Goal: Find contact information: Find contact information

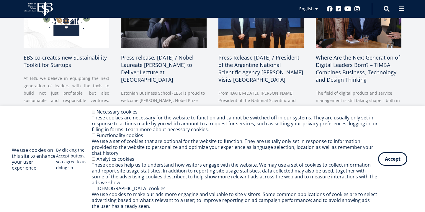
scroll to position [342, 0]
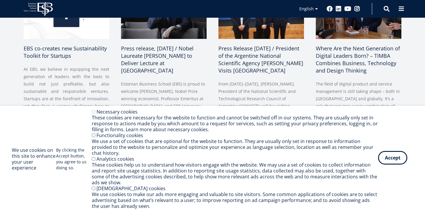
click at [403, 162] on button "Accept" at bounding box center [392, 158] width 29 height 14
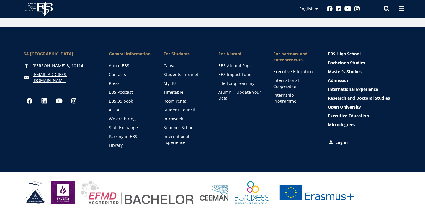
scroll to position [865, 0]
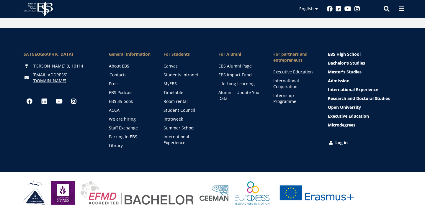
click at [123, 74] on link "Contacts" at bounding box center [130, 75] width 43 height 6
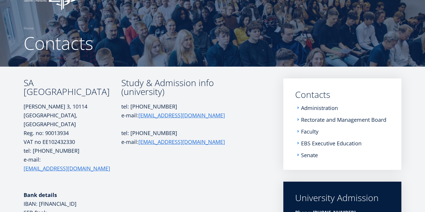
scroll to position [39, 0]
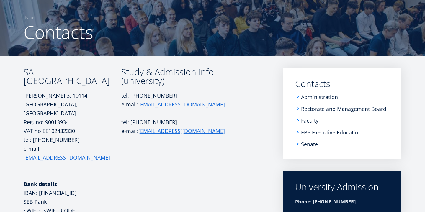
drag, startPoint x: 102, startPoint y: 167, endPoint x: 40, endPoint y: 166, distance: 62.3
click at [40, 180] on p "Bank details IBAN: EE431010220267429223 SEB Pank SWIFT: EEUHEE2X" at bounding box center [73, 197] width 98 height 35
copy p "EE431010220267429223"
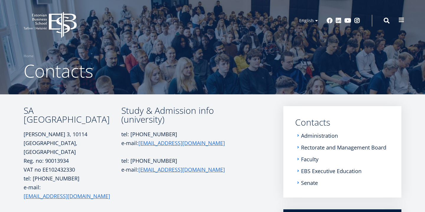
scroll to position [0, 0]
click at [383, 15] on div "Search" at bounding box center [381, 20] width 18 height 13
click at [385, 22] on span at bounding box center [387, 20] width 6 height 6
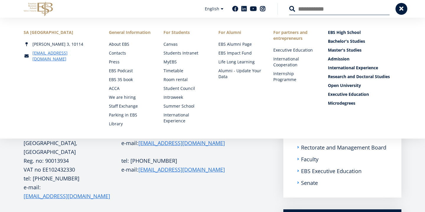
scroll to position [170, 0]
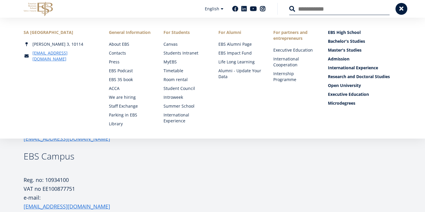
click at [328, 9] on input "Search" at bounding box center [339, 9] width 100 height 12
type input "**********"
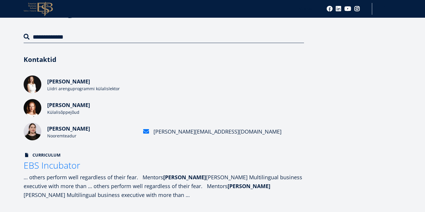
scroll to position [62, 0]
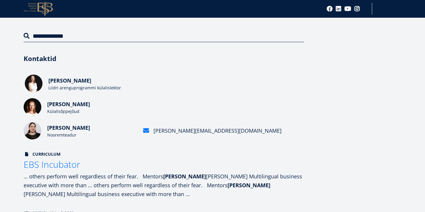
click at [84, 90] on div "Liidri arenguprogrammi külalislektor" at bounding box center [92, 88] width 89 height 6
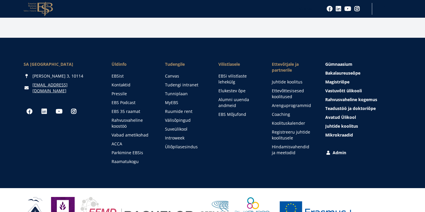
scroll to position [425, 0]
